Goal: Find specific page/section: Find specific page/section

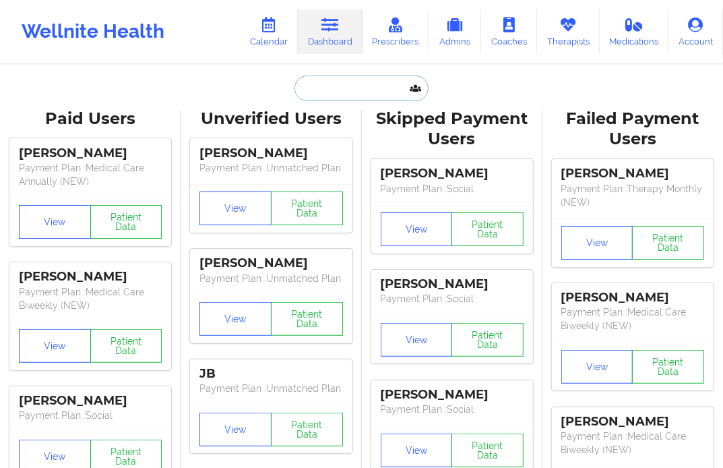
click at [340, 97] on input "text" at bounding box center [360, 88] width 133 height 26
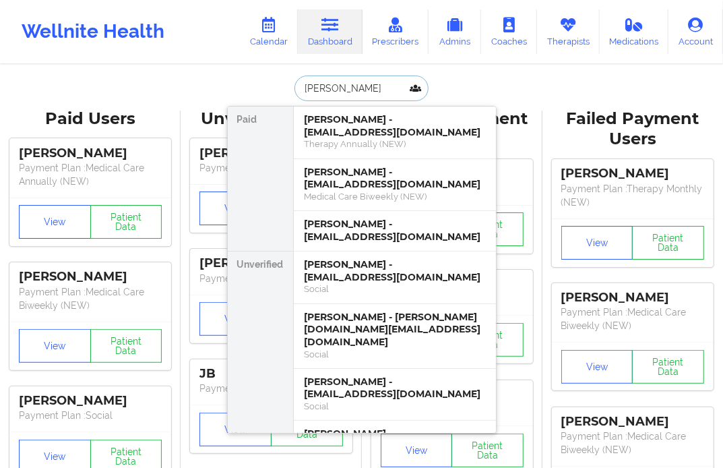
type input "ALEXIS WRIGHT"
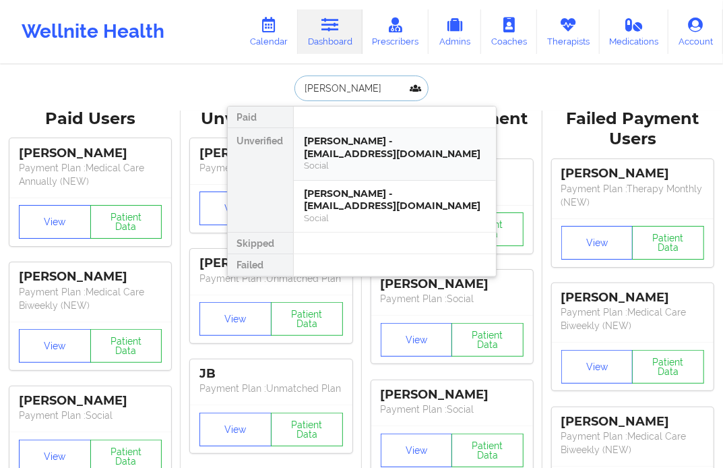
click at [349, 149] on div "Alexis Wright - lexlouiseb@gmail.com" at bounding box center [395, 147] width 181 height 25
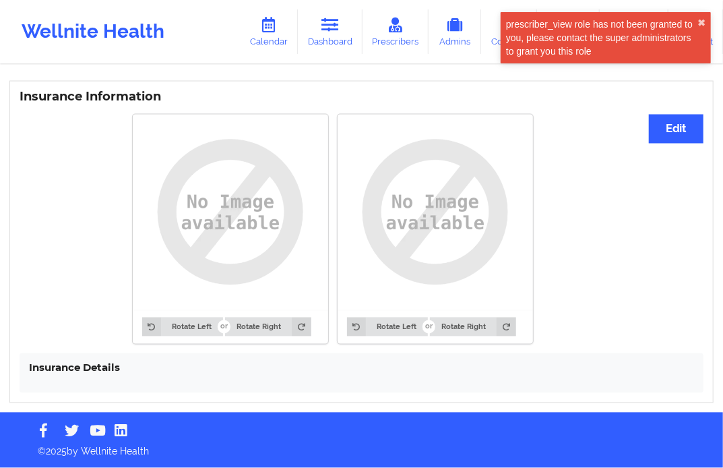
scroll to position [688, 0]
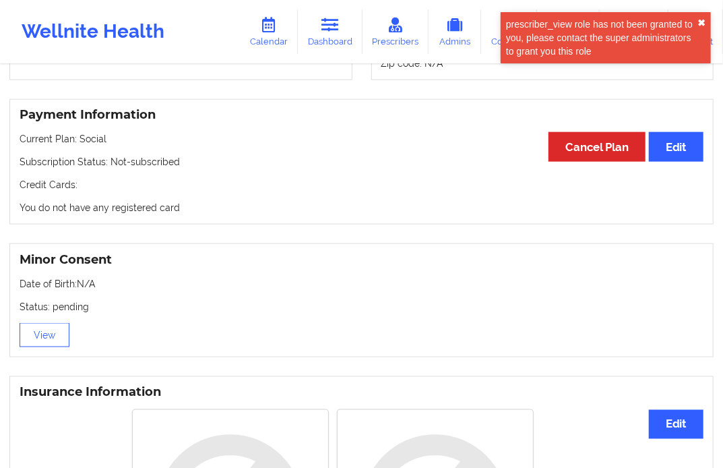
click at [699, 21] on button "✖︎" at bounding box center [701, 23] width 8 height 11
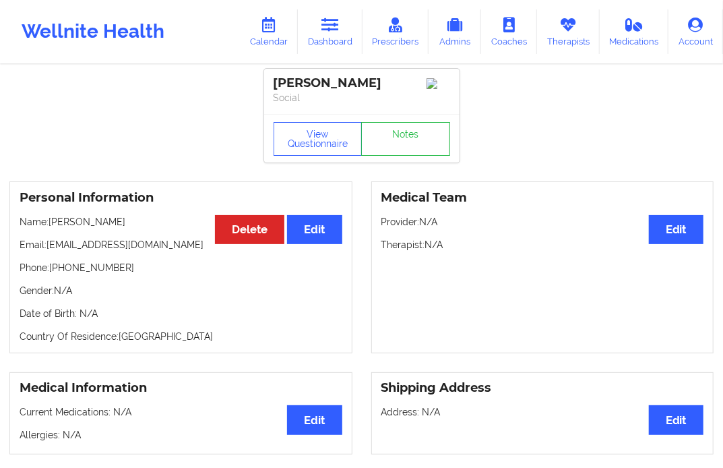
scroll to position [0, 0]
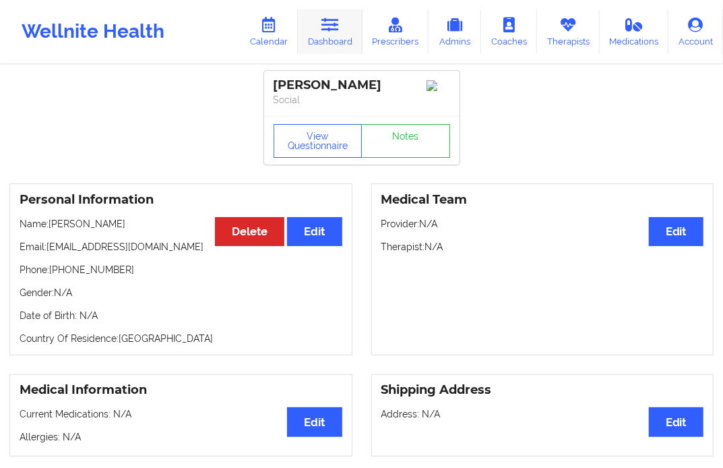
click at [334, 39] on link "Dashboard" at bounding box center [330, 31] width 65 height 44
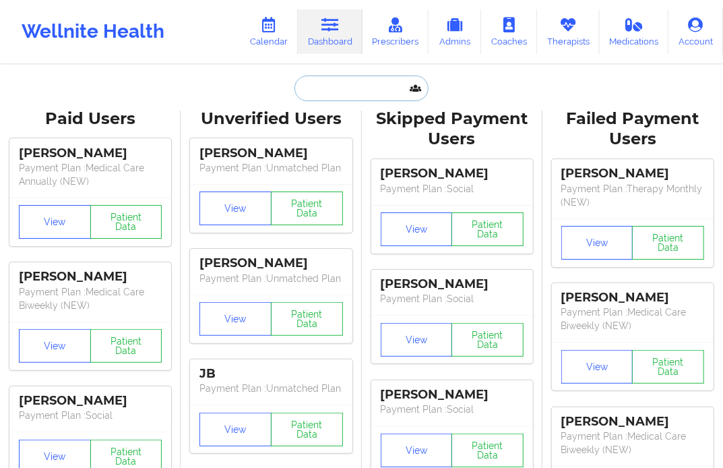
click at [337, 88] on input "text" at bounding box center [360, 88] width 133 height 26
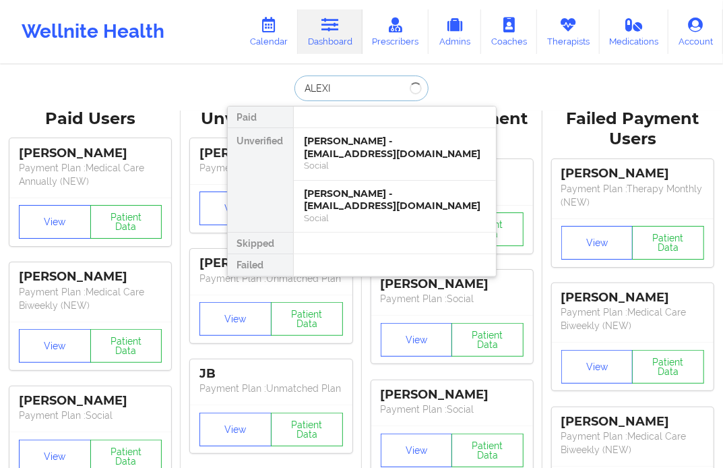
type input "ALEXIS"
click at [328, 203] on div "Alexis Wright - alexiswright956@gmail.com" at bounding box center [395, 199] width 181 height 25
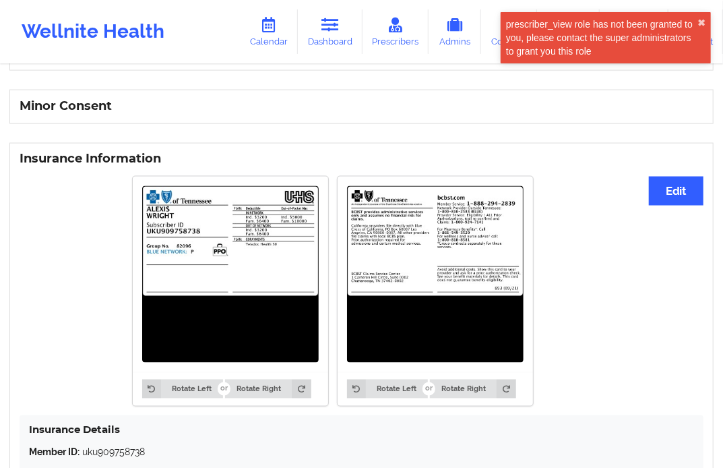
scroll to position [856, 0]
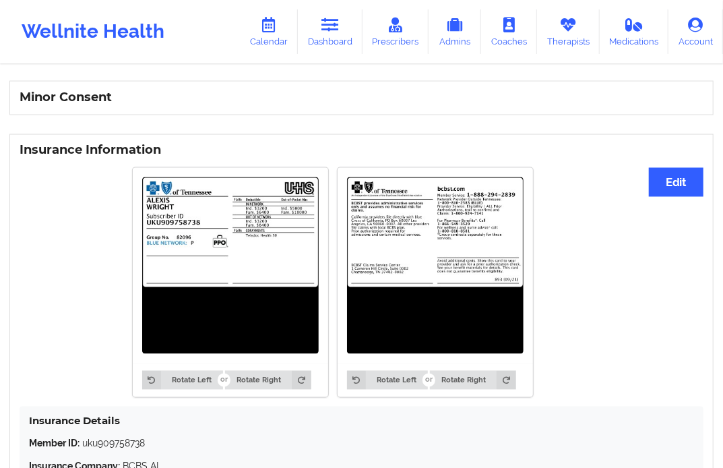
click at [408, 238] on img at bounding box center [435, 265] width 177 height 177
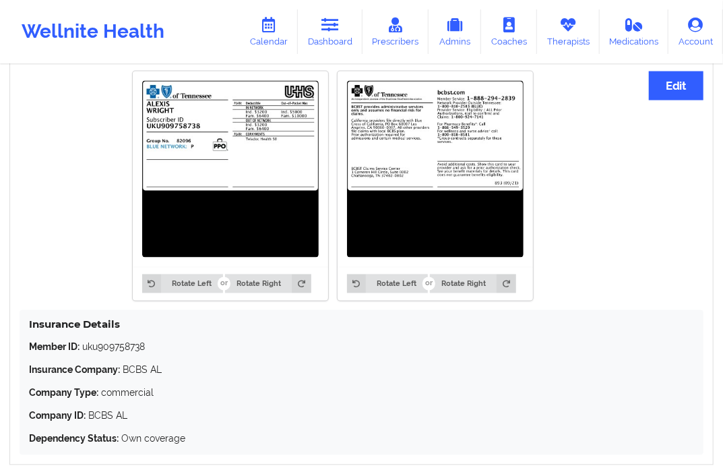
scroll to position [868, 0]
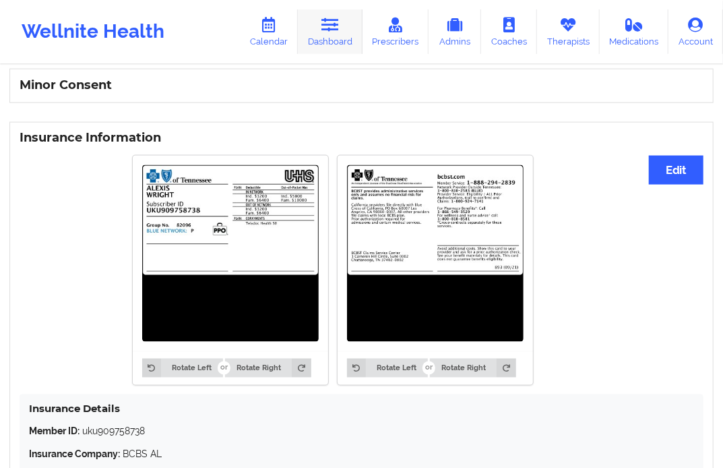
click at [335, 35] on link "Dashboard" at bounding box center [330, 31] width 65 height 44
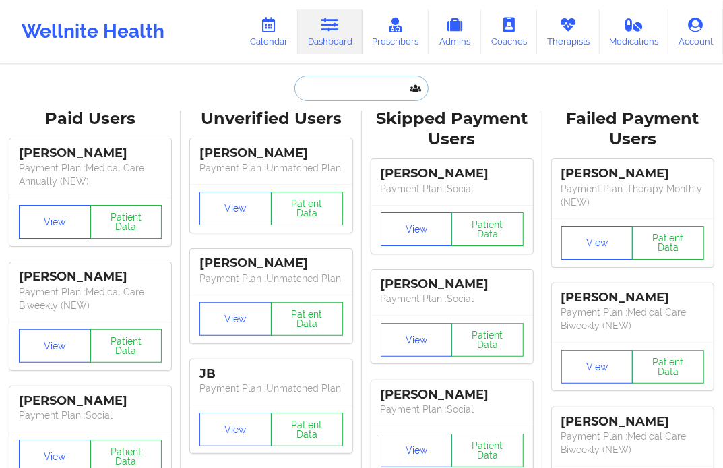
click at [325, 96] on input "text" at bounding box center [360, 88] width 133 height 26
paste input "Michael Strunk"
type input "Michael Strunk"
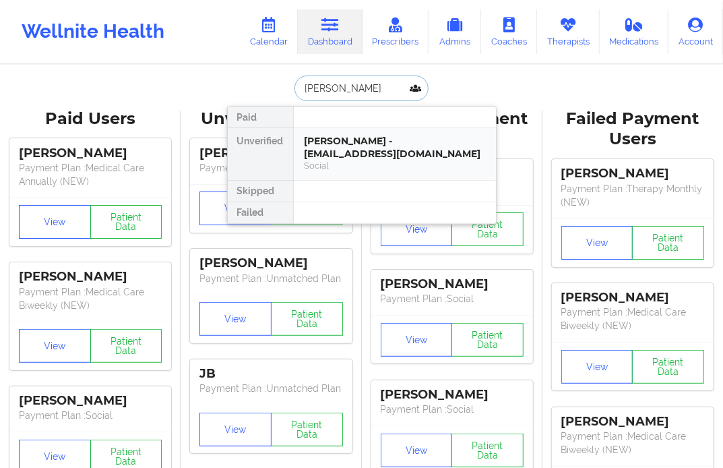
click at [322, 150] on div "Michael Strunk - michaelstrunk944@gmail.com" at bounding box center [395, 147] width 181 height 25
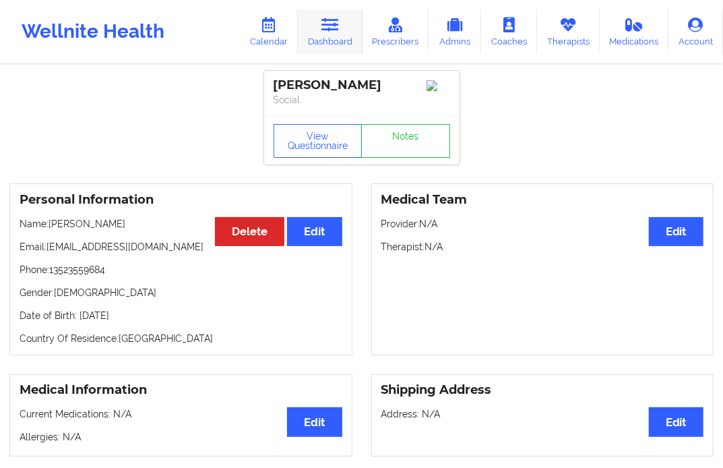
click at [334, 43] on link "Dashboard" at bounding box center [330, 31] width 65 height 44
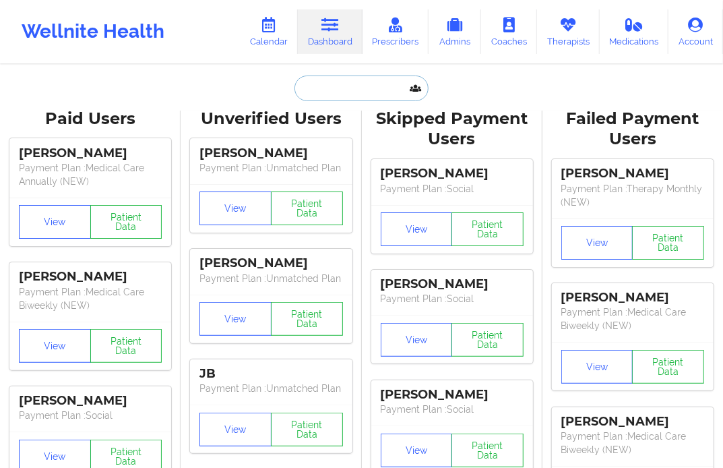
click at [322, 92] on input "text" at bounding box center [360, 88] width 133 height 26
paste input "yasminesot15@gmail.com"
type input "yasminesot15@gmail.com"
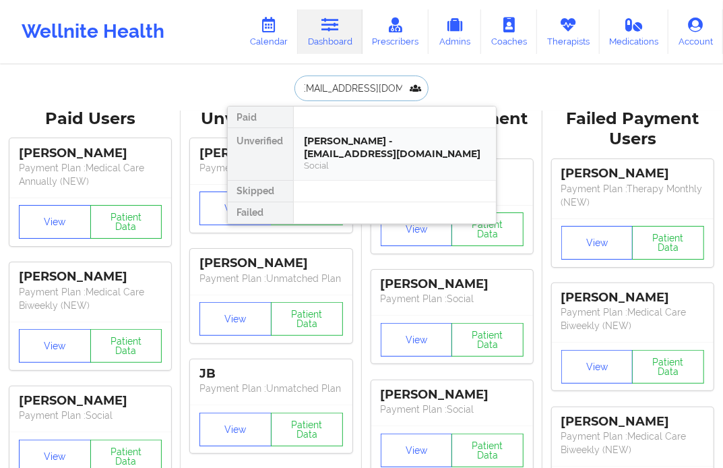
click at [321, 140] on div "Yasmine Sot - yasminesot15@gmail.com" at bounding box center [395, 147] width 181 height 25
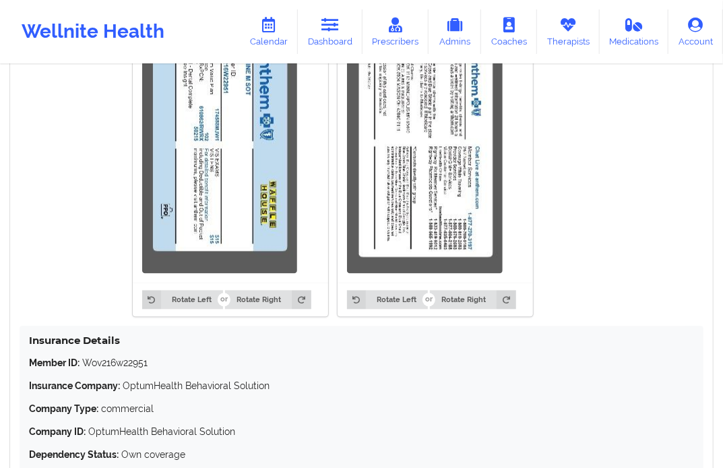
scroll to position [1164, 0]
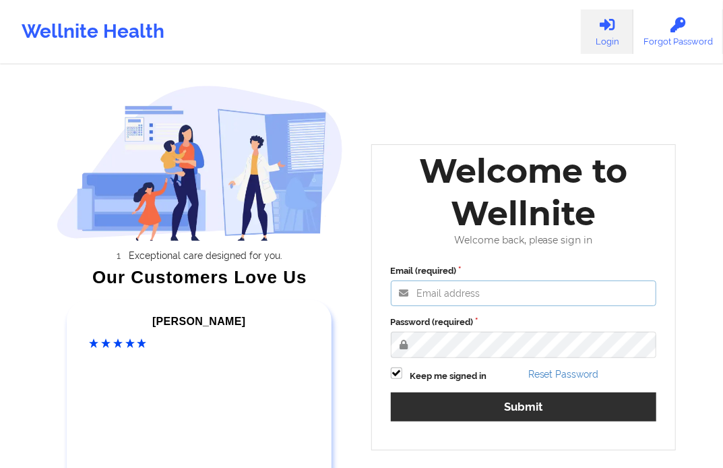
type input "[EMAIL_ADDRESS][DOMAIN_NAME]"
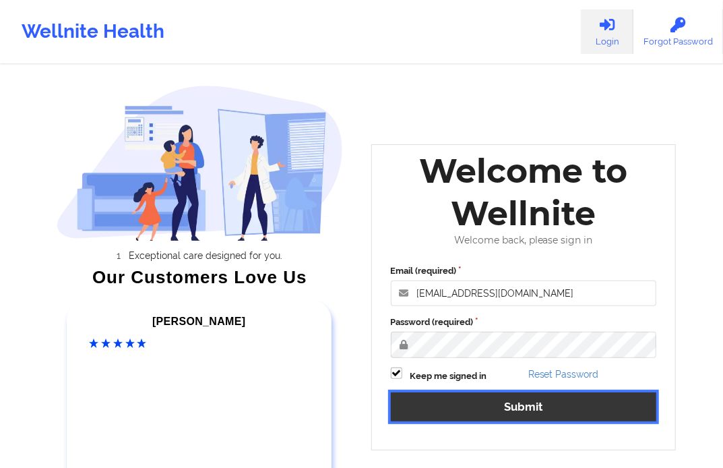
click at [541, 399] on button "Submit" at bounding box center [524, 406] width 266 height 29
